Goal: Task Accomplishment & Management: Manage account settings

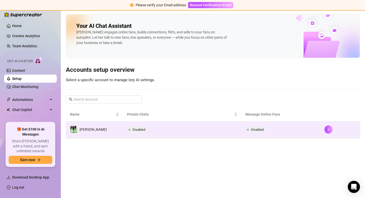
click at [287, 132] on td "Disabled" at bounding box center [280, 130] width 79 height 16
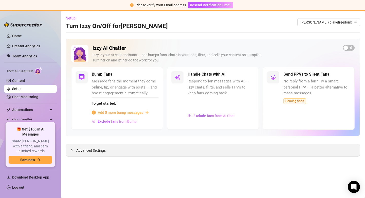
click at [313, 150] on div "Advanced Settings" at bounding box center [213, 151] width 294 height 12
click at [94, 150] on span "Advanced Settings" at bounding box center [90, 151] width 29 height 6
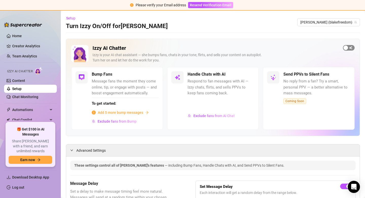
click at [348, 48] on button "button" at bounding box center [349, 48] width 12 height 6
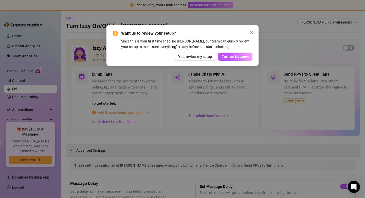
drag, startPoint x: 250, startPoint y: 33, endPoint x: 216, endPoint y: 35, distance: 34.5
click at [216, 35] on div "Want us to review your setup? Since this is your first time enabling Izzy, our …" at bounding box center [182, 45] width 152 height 41
click at [233, 57] on span "Turn on Izzy now" at bounding box center [235, 57] width 27 height 4
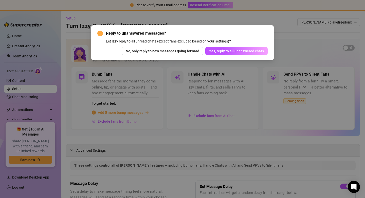
click at [259, 83] on div "Reply to unanswered messages? Let Izzy reply to all unread chats (except fans e…" at bounding box center [182, 99] width 365 height 198
click at [196, 74] on div "Reply to unanswered messages? Let Izzy reply to all unread chats (except fans e…" at bounding box center [182, 99] width 365 height 198
click at [328, 29] on div "Reply to unanswered messages? Let Izzy reply to all unread chats (except fans e…" at bounding box center [182, 99] width 365 height 198
click at [190, 53] on button "No, only reply to new messages going forward" at bounding box center [163, 51] width 82 height 8
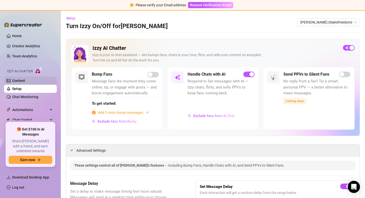
click at [25, 81] on link "Content" at bounding box center [18, 81] width 13 height 4
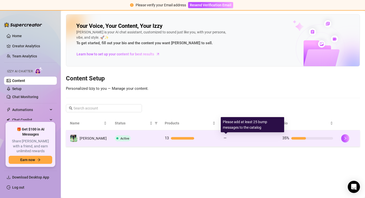
click at [250, 138] on div at bounding box center [252, 138] width 46 height 3
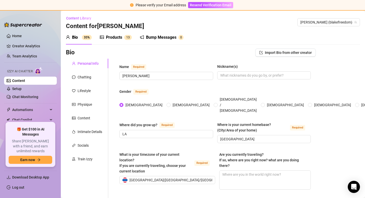
click at [162, 40] on div "Bump Messages" at bounding box center [161, 37] width 30 height 6
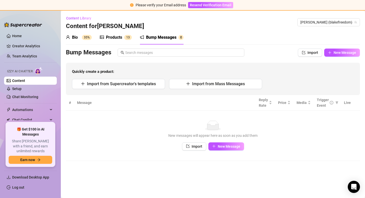
click at [104, 39] on div "Products 1 3" at bounding box center [116, 37] width 32 height 6
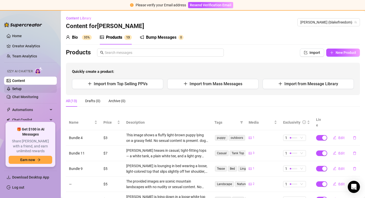
click at [22, 90] on link "Setup" at bounding box center [16, 89] width 9 height 4
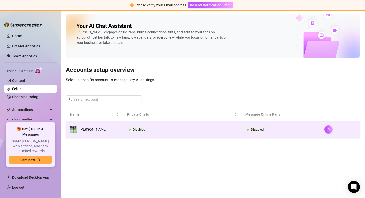
click at [216, 130] on td "Disabled" at bounding box center [182, 130] width 119 height 16
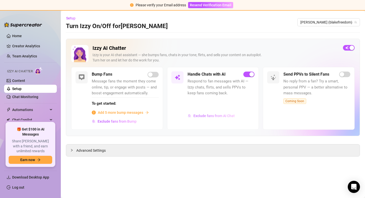
click at [217, 118] on span "Exclude fans from AI Chat" at bounding box center [213, 116] width 41 height 4
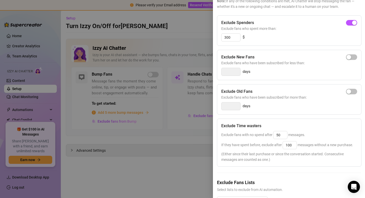
scroll to position [62, 0]
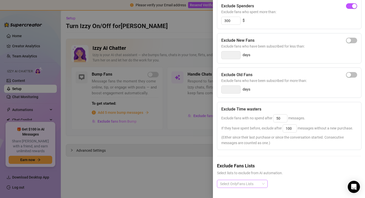
click at [246, 186] on div at bounding box center [239, 184] width 43 height 7
click at [183, 170] on div at bounding box center [182, 99] width 365 height 198
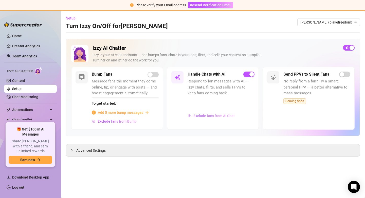
click at [205, 116] on span "Exclude fans from AI Chat" at bounding box center [213, 116] width 41 height 4
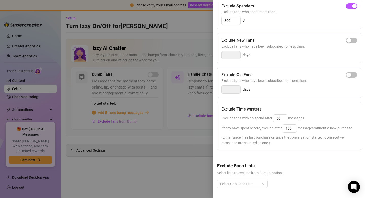
click at [182, 74] on div at bounding box center [182, 99] width 365 height 198
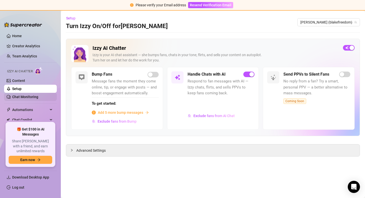
click at [22, 97] on link "Chat Monitoring" at bounding box center [25, 97] width 26 height 4
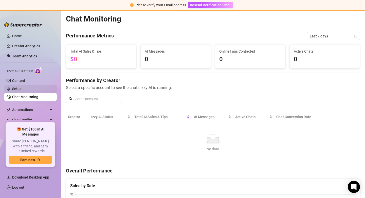
click at [22, 89] on link "Setup" at bounding box center [16, 89] width 9 height 4
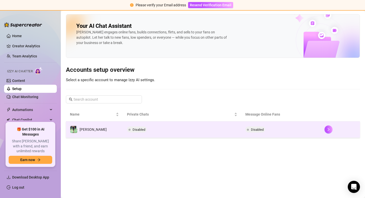
click at [133, 131] on span "Disabled" at bounding box center [139, 130] width 13 height 4
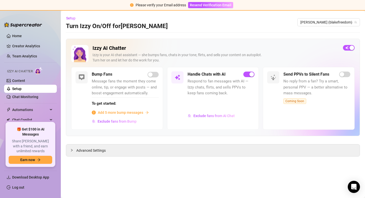
click at [162, 98] on div "Bump Fans Message fans the moment they come online, tip, or engage with posts —…" at bounding box center [117, 98] width 92 height 63
click at [200, 72] on h5 "Handle Chats with AI" at bounding box center [207, 74] width 38 height 6
click at [104, 151] on span "Advanced Settings" at bounding box center [90, 151] width 29 height 6
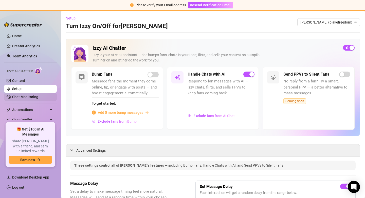
click at [36, 97] on link "Chat Monitoring" at bounding box center [25, 97] width 26 height 4
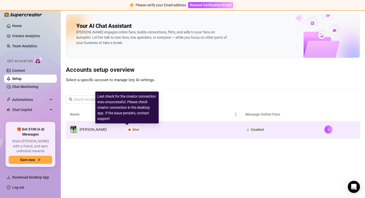
click at [133, 130] on span "Error" at bounding box center [136, 130] width 7 height 4
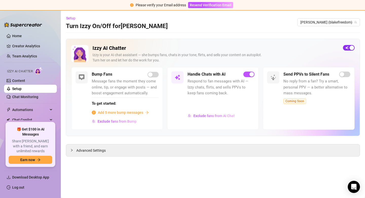
click at [352, 49] on div "button" at bounding box center [352, 48] width 5 height 5
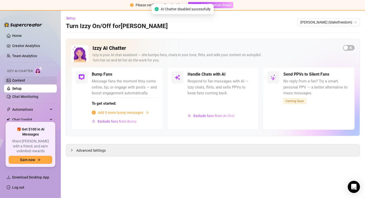
click at [25, 82] on link "Content" at bounding box center [18, 81] width 13 height 4
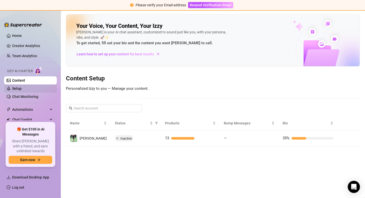
click at [20, 89] on link "Setup" at bounding box center [16, 89] width 9 height 4
